Goal: Navigation & Orientation: Find specific page/section

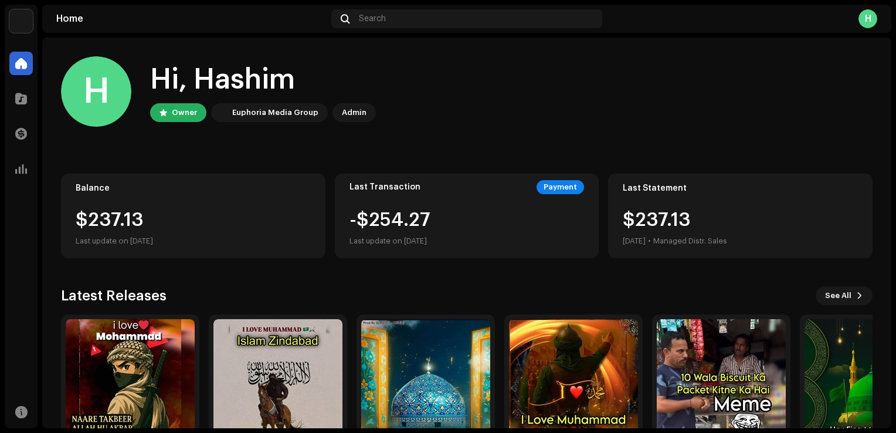
click at [869, 18] on div "H" at bounding box center [867, 18] width 19 height 19
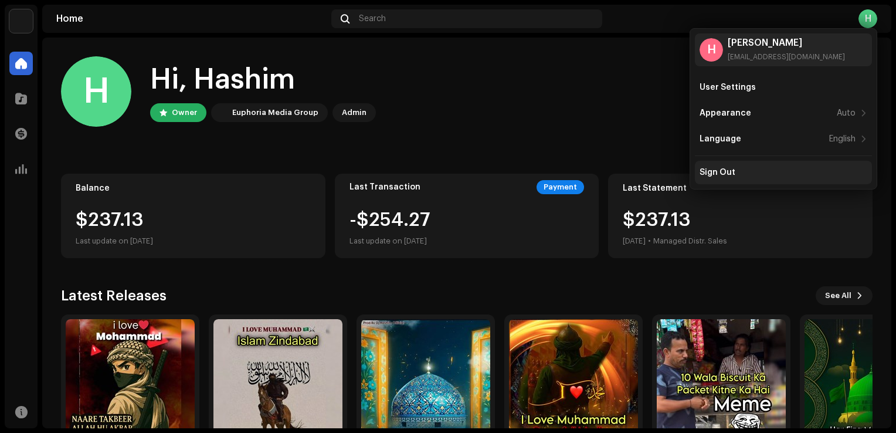
click at [760, 165] on div "Sign Out" at bounding box center [783, 172] width 177 height 23
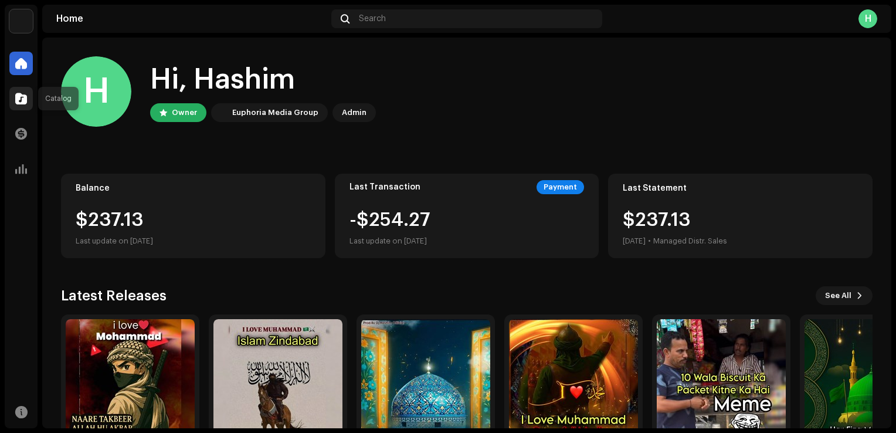
click at [21, 98] on span at bounding box center [21, 98] width 12 height 9
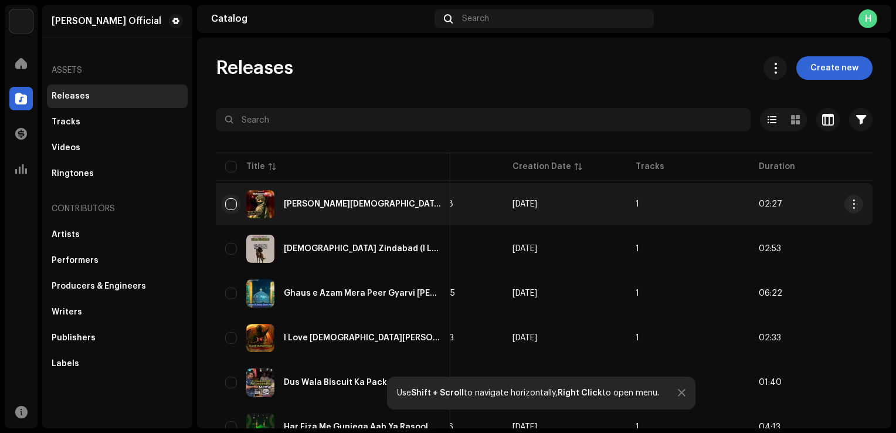
click at [233, 203] on input "checkbox" at bounding box center [231, 204] width 12 height 12
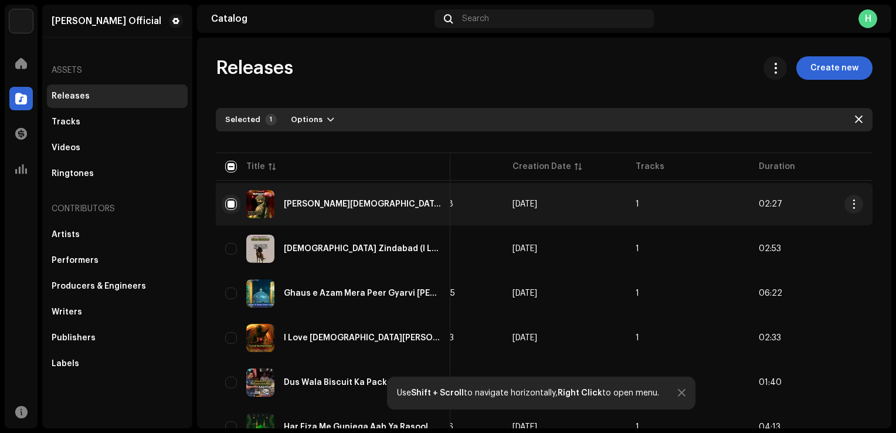
click at [229, 205] on input "Row Selected" at bounding box center [231, 204] width 12 height 12
checkbox input "false"
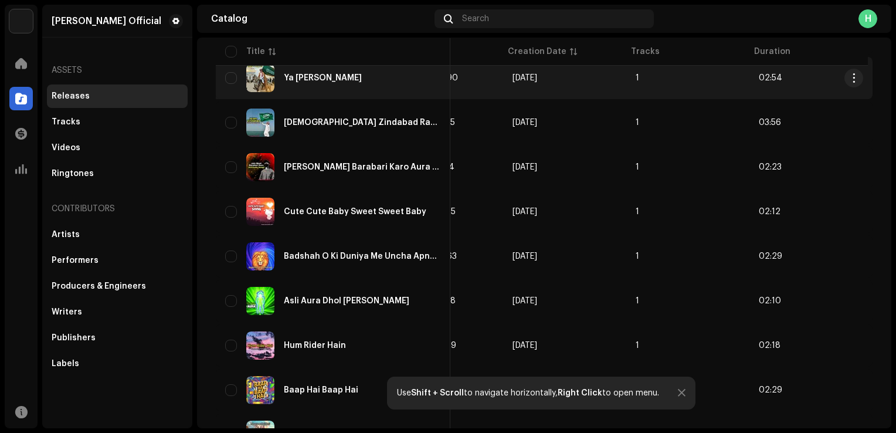
scroll to position [859, 0]
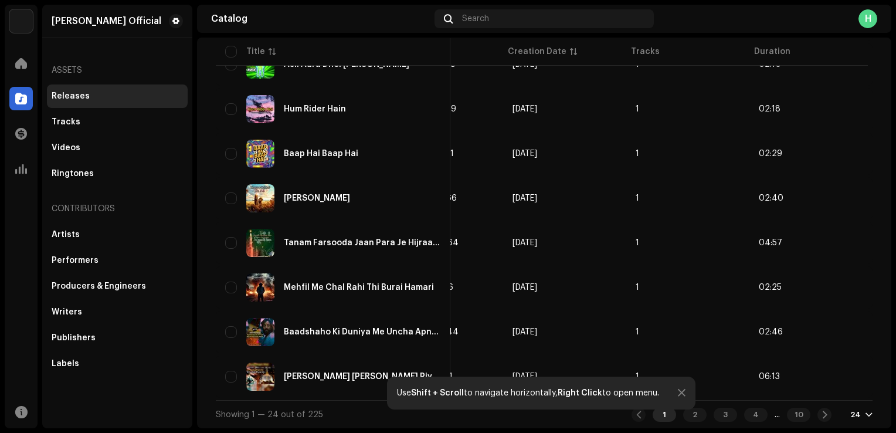
click at [366, 404] on div "Showing 1 — 24 out of 225 1 2 3 4 ... 10 24" at bounding box center [544, 414] width 656 height 28
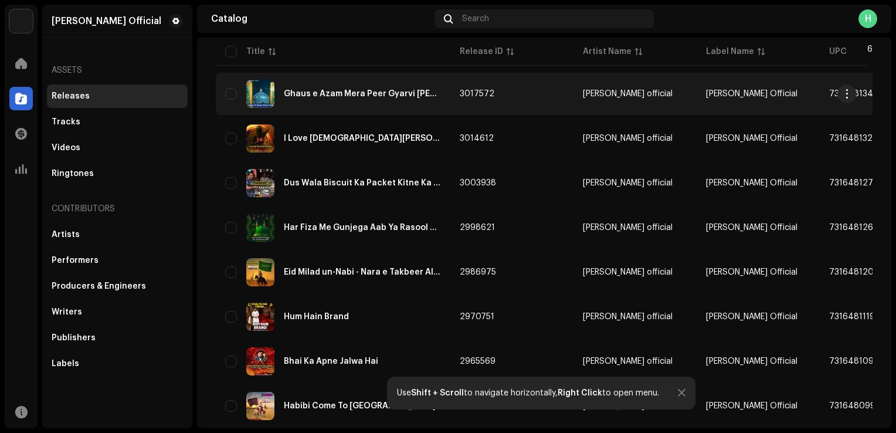
scroll to position [39, 0]
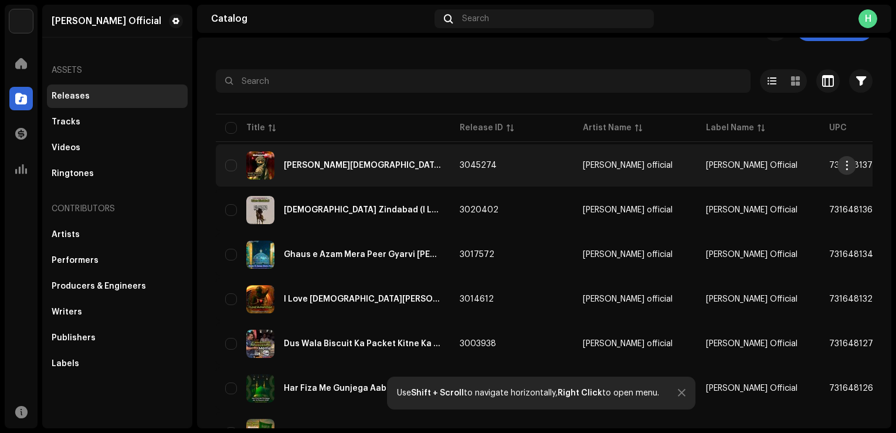
click at [852, 165] on button "button" at bounding box center [846, 165] width 19 height 19
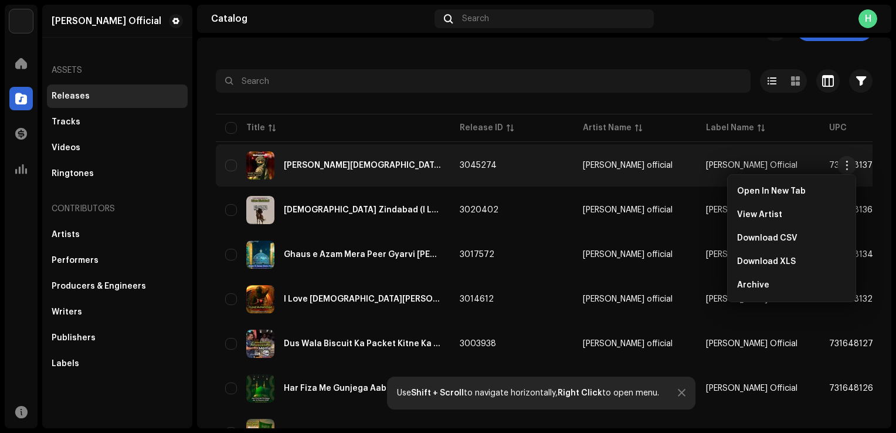
click at [412, 100] on div at bounding box center [544, 102] width 656 height 19
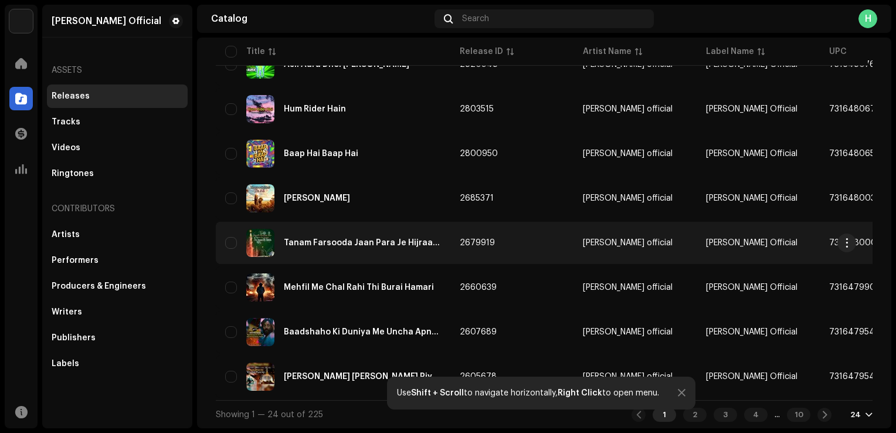
scroll to position [859, 0]
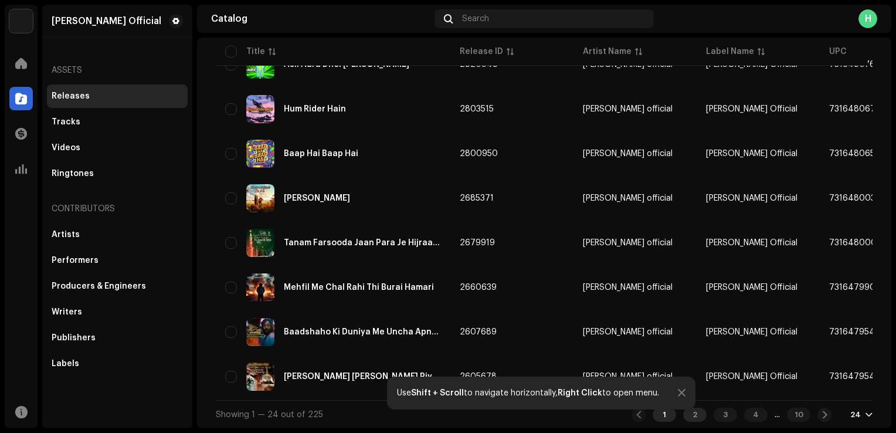
click at [686, 418] on div "2" at bounding box center [694, 414] width 23 height 14
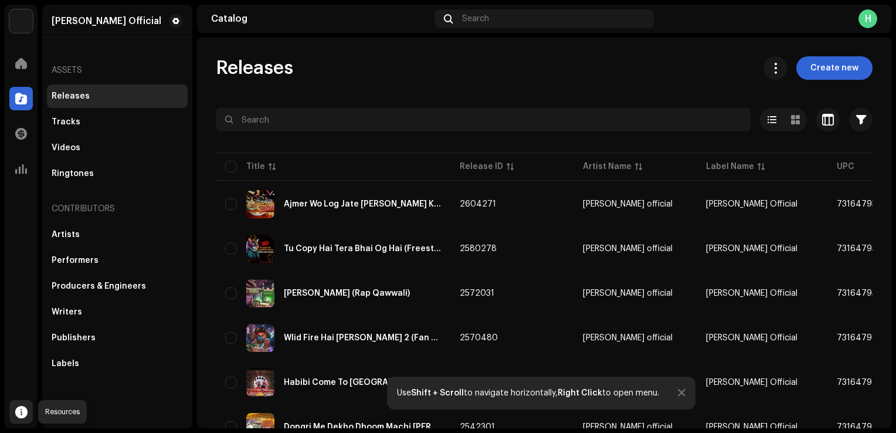
click at [19, 409] on span at bounding box center [21, 411] width 12 height 9
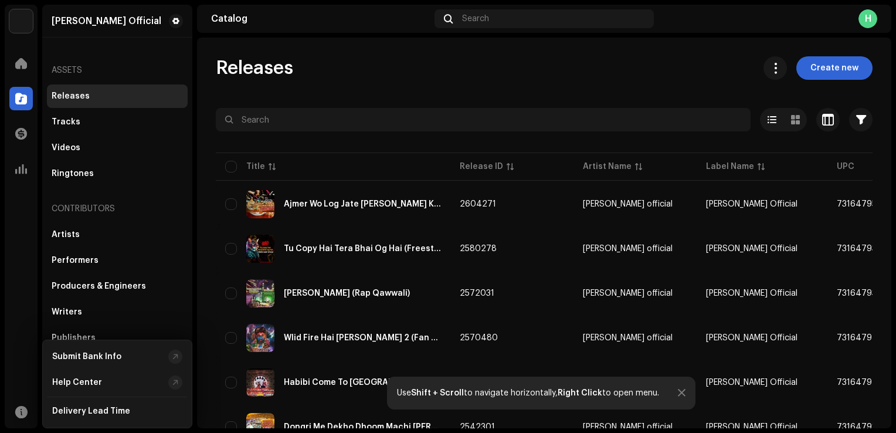
click at [8, 239] on div "Home Catalog Transactions Analytics Resources" at bounding box center [21, 237] width 33 height 381
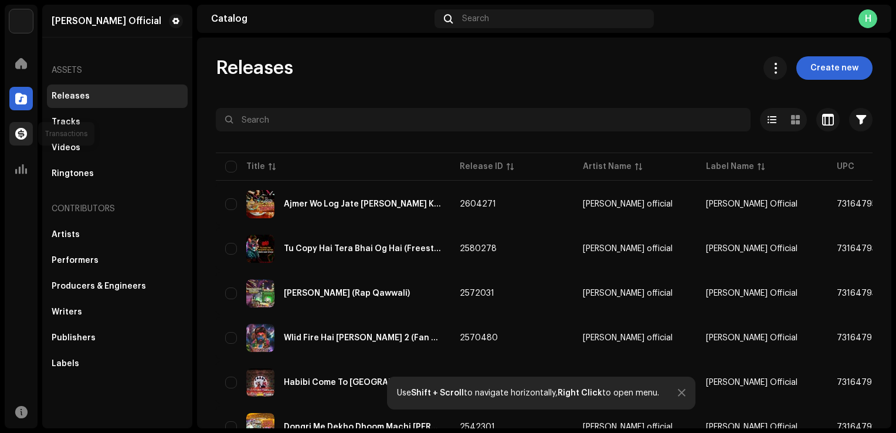
click at [23, 135] on span at bounding box center [21, 133] width 12 height 9
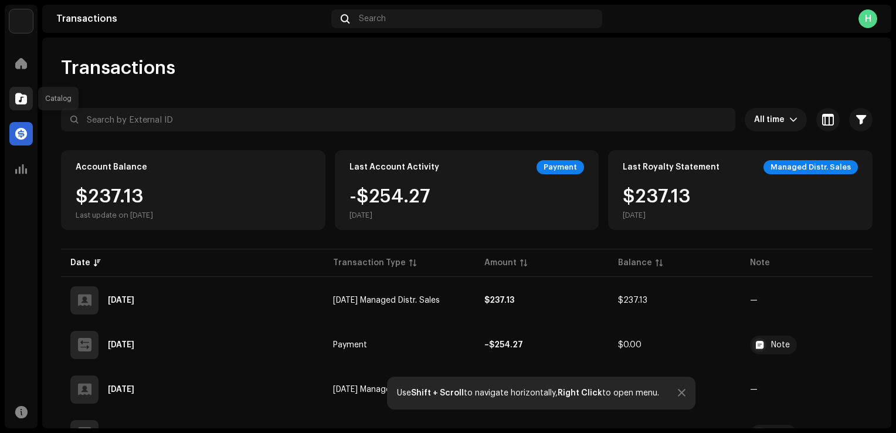
click at [19, 99] on span at bounding box center [21, 98] width 12 height 9
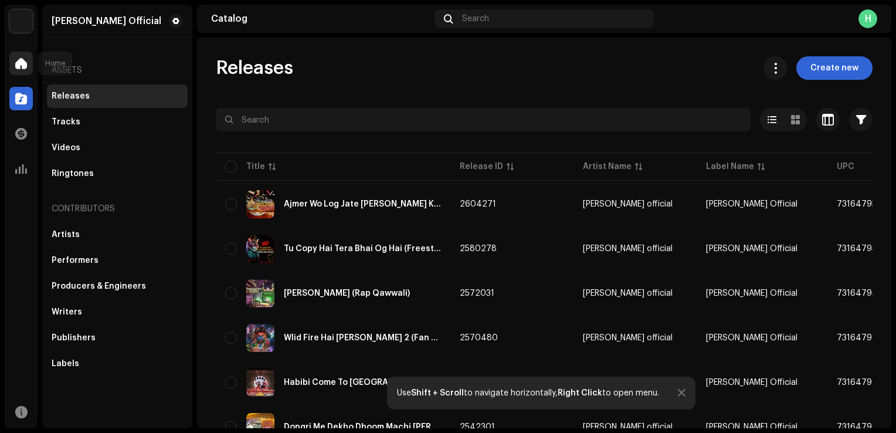
click at [25, 64] on span at bounding box center [21, 63] width 12 height 9
